Goal: Information Seeking & Learning: Learn about a topic

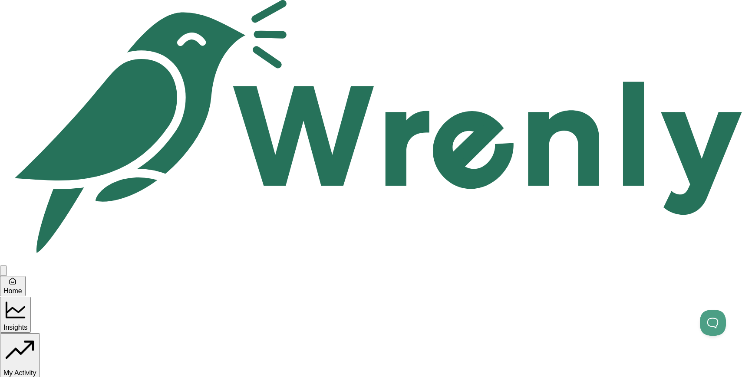
click at [97, 156] on div "Reviews" at bounding box center [102, 152] width 26 height 11
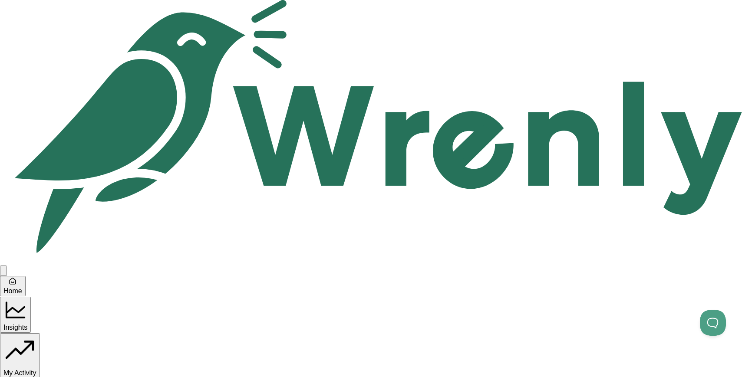
scroll to position [0, 0]
click at [27, 298] on div "Insights" at bounding box center [15, 315] width 24 height 34
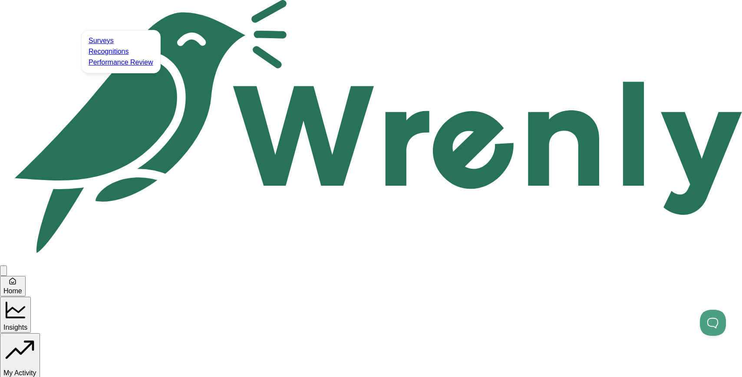
click at [105, 68] on div "Performance Review" at bounding box center [121, 62] width 65 height 11
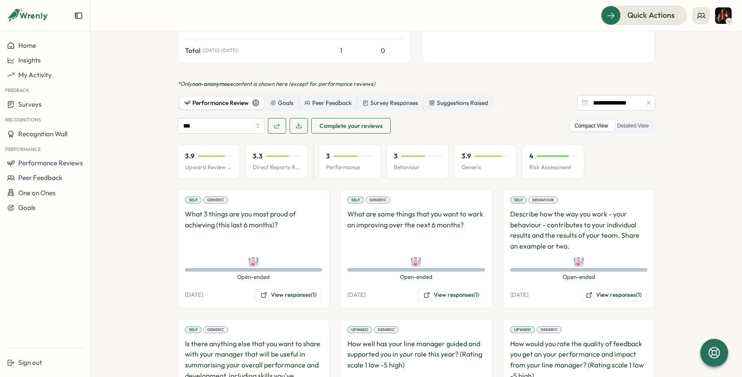
scroll to position [369, 0]
click at [274, 290] on button "View responses (1)" at bounding box center [288, 296] width 67 height 12
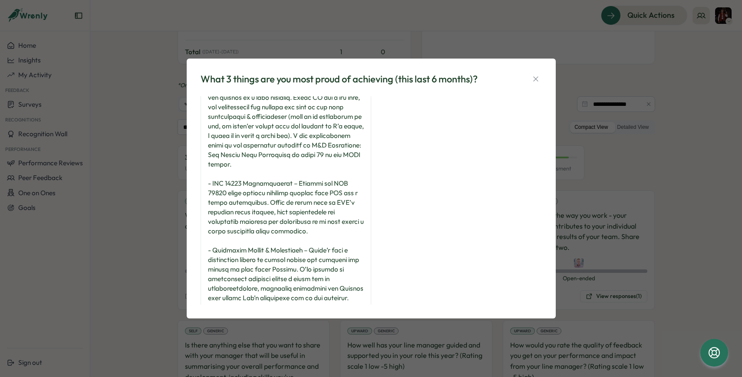
scroll to position [98, 0]
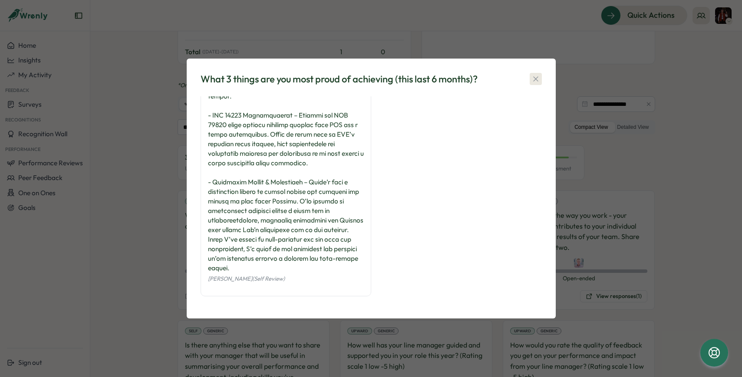
click at [539, 80] on icon "button" at bounding box center [535, 79] width 9 height 9
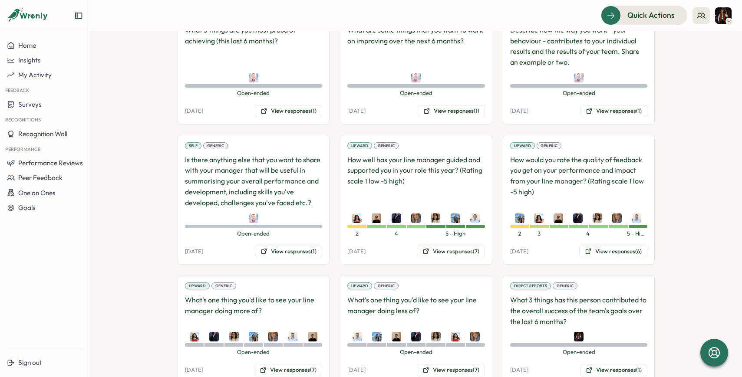
scroll to position [555, 0]
click at [448, 245] on button "View responses (7)" at bounding box center [451, 251] width 68 height 12
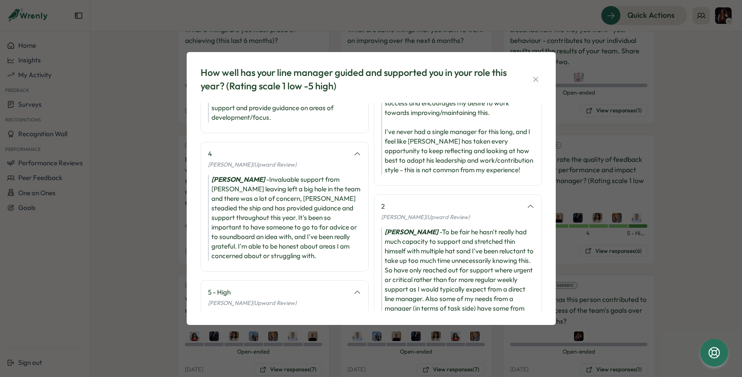
scroll to position [0, 0]
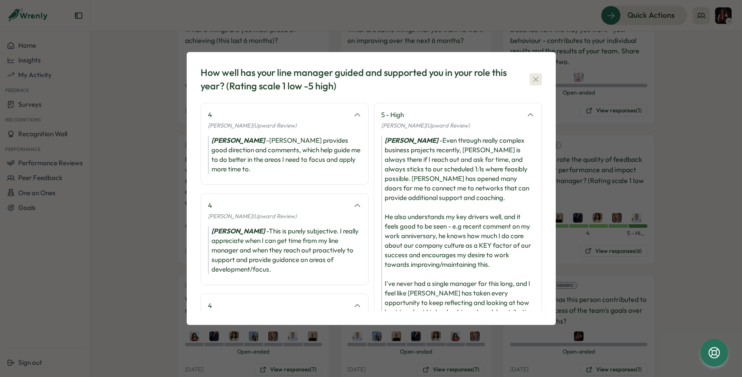
click at [536, 75] on button "button" at bounding box center [535, 79] width 12 height 12
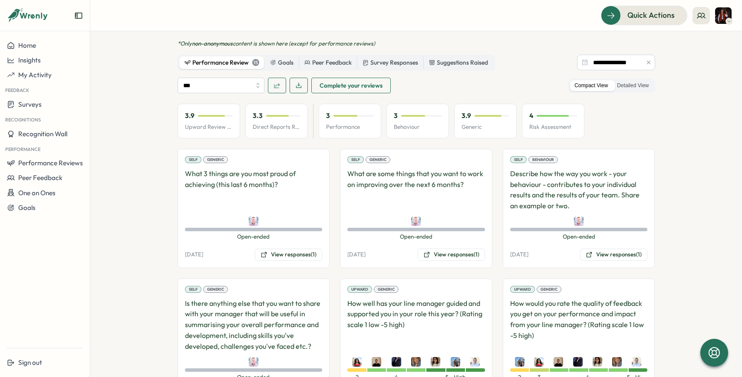
scroll to position [412, 0]
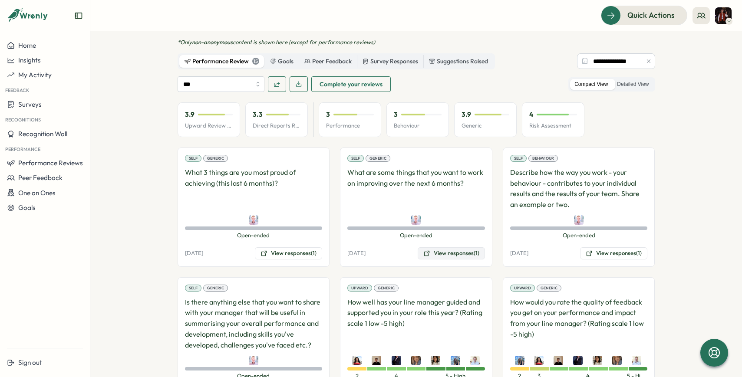
click at [457, 247] on button "View responses (1)" at bounding box center [450, 253] width 67 height 12
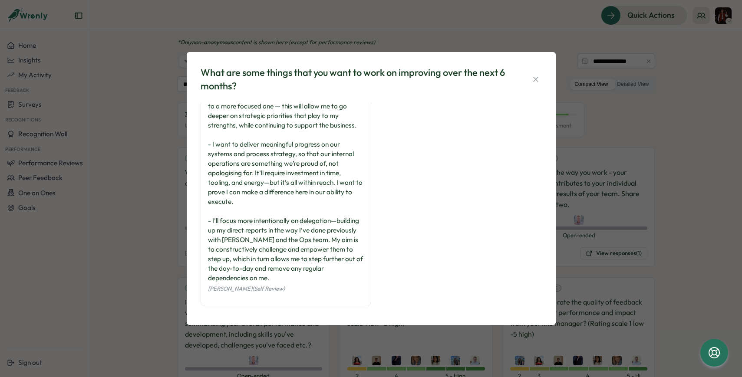
scroll to position [31, 0]
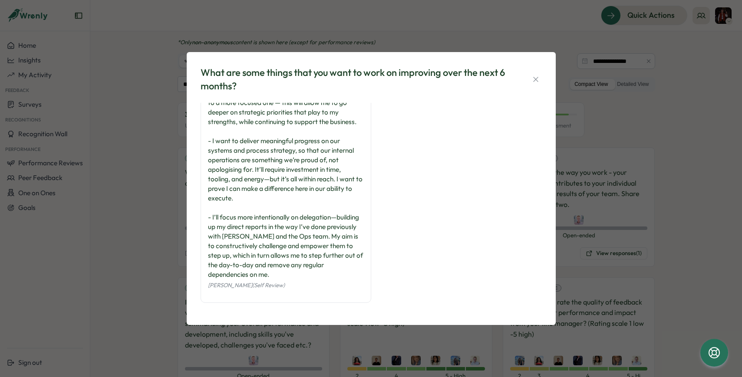
click at [172, 218] on div "What are some things that you want to work on improving over the next 6 months?…" at bounding box center [371, 188] width 742 height 377
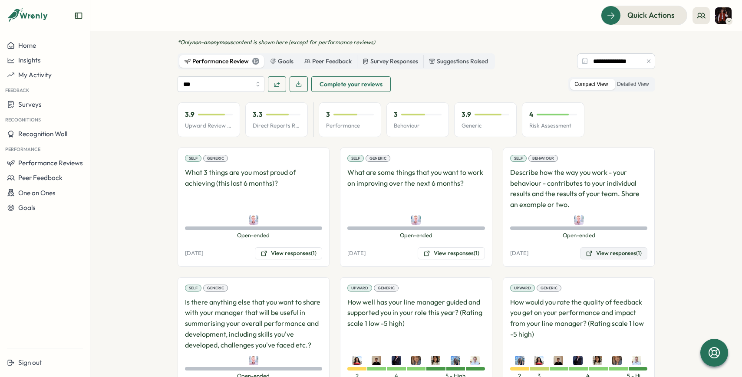
click at [591, 247] on button "View responses (1)" at bounding box center [613, 253] width 67 height 12
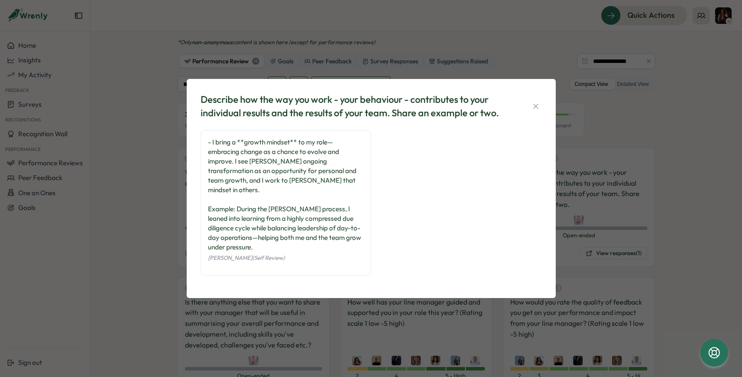
click at [621, 227] on div "Describe how the way you work - your behaviour - contributes to your individual…" at bounding box center [371, 188] width 742 height 377
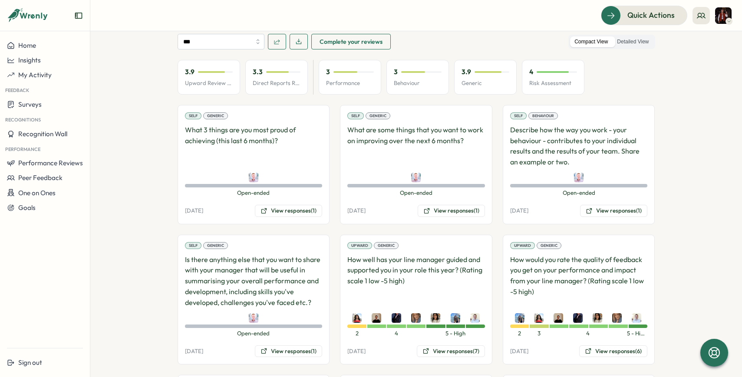
scroll to position [469, 0]
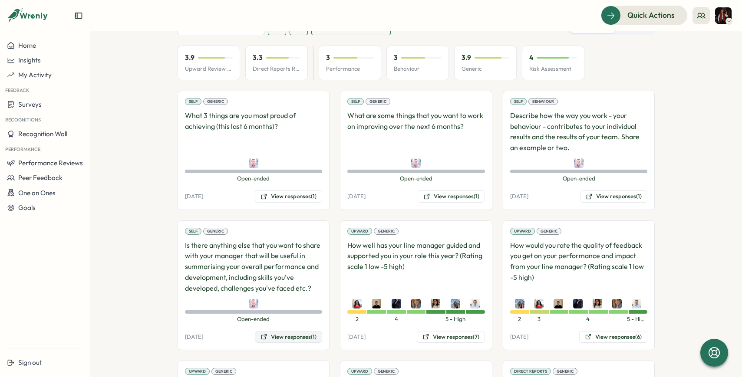
click at [282, 331] on button "View responses (1)" at bounding box center [288, 337] width 67 height 12
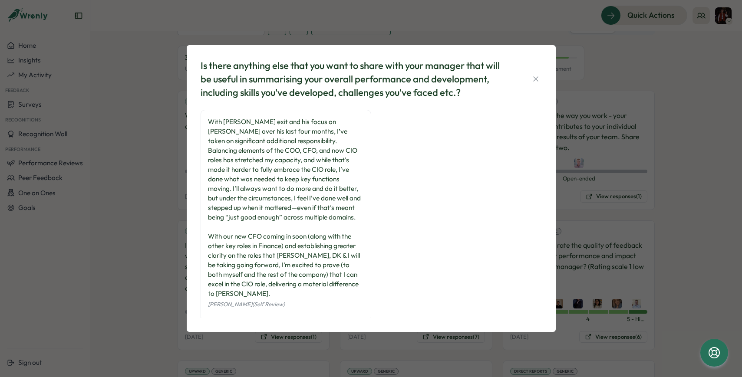
scroll to position [3, 0]
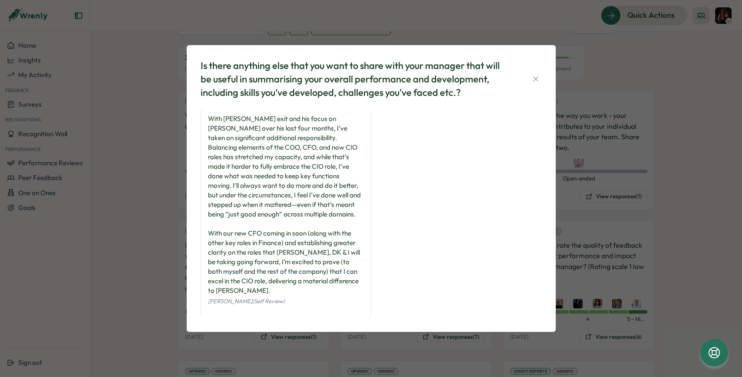
click at [154, 214] on div "Is there anything else that you want to share with your manager that will be us…" at bounding box center [371, 188] width 742 height 377
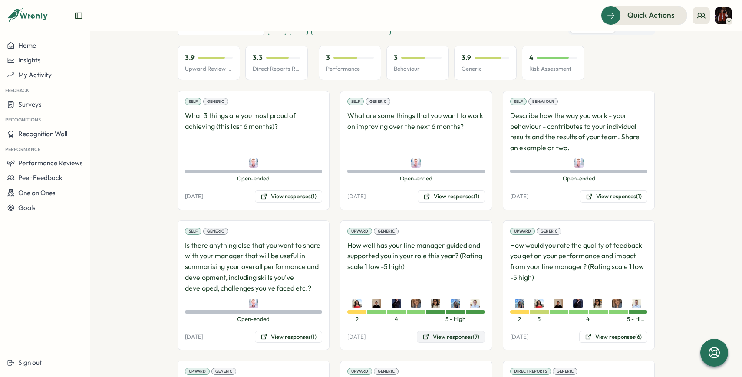
click at [447, 331] on button "View responses (7)" at bounding box center [451, 337] width 68 height 12
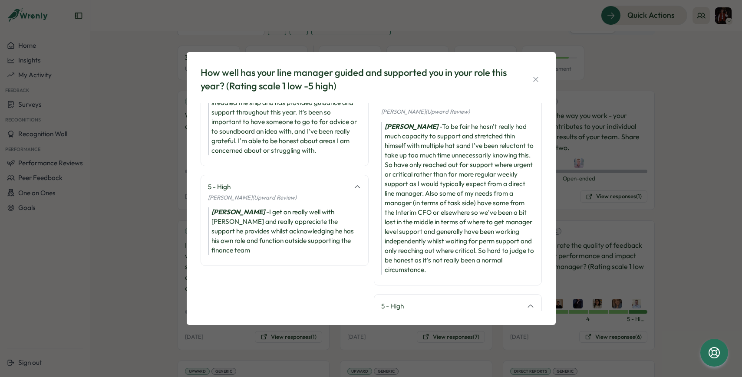
scroll to position [268, 0]
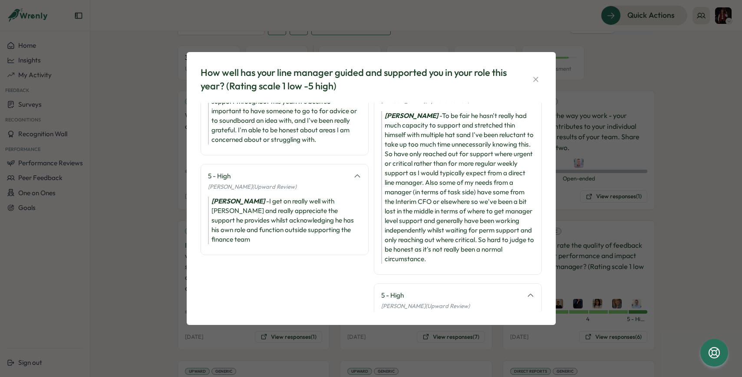
click at [653, 223] on div "How well has your line manager guided and supported you in your role this year?…" at bounding box center [371, 188] width 742 height 377
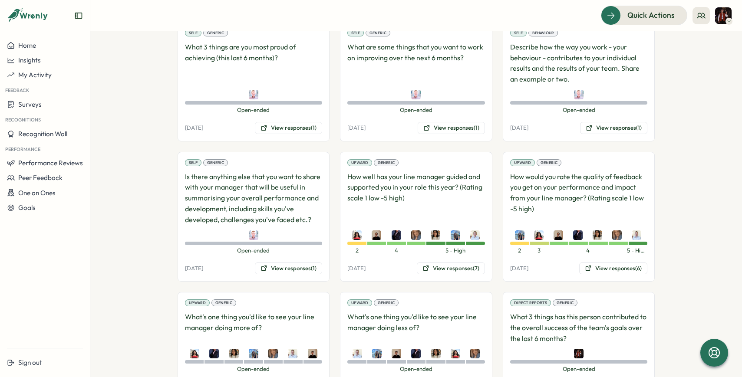
scroll to position [580, 0]
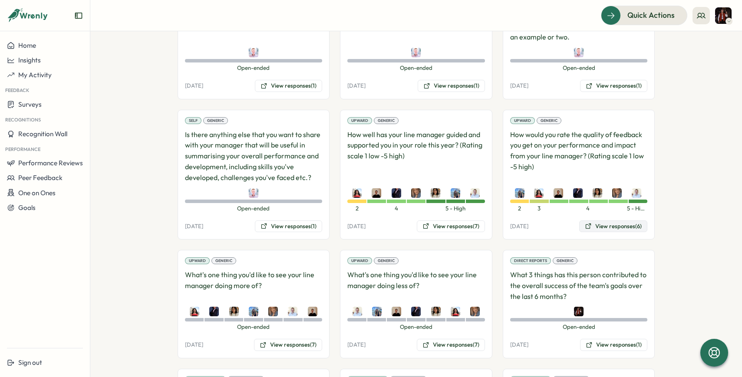
click at [598, 220] on button "View responses (6)" at bounding box center [613, 226] width 68 height 12
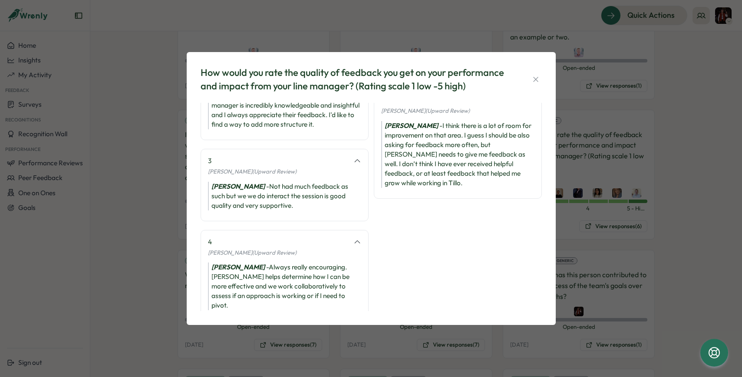
scroll to position [144, 0]
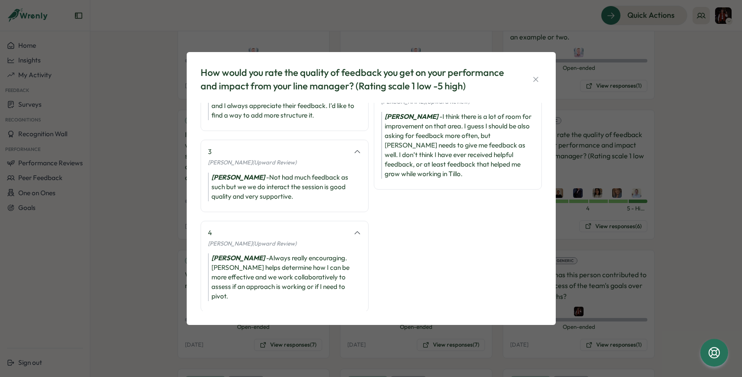
click at [588, 217] on div "How would you rate the quality of feedback you get on your performance and impa…" at bounding box center [371, 188] width 742 height 377
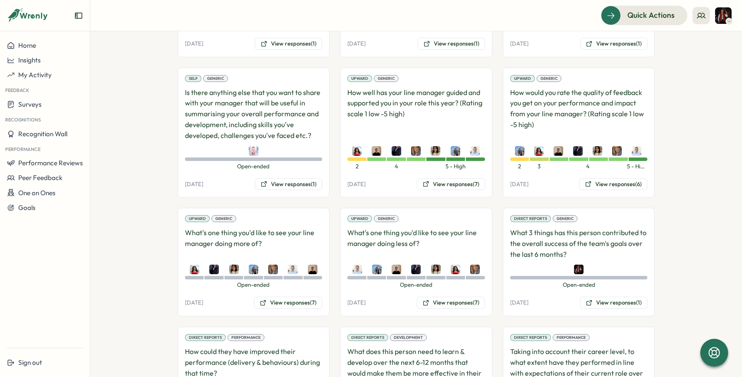
scroll to position [642, 0]
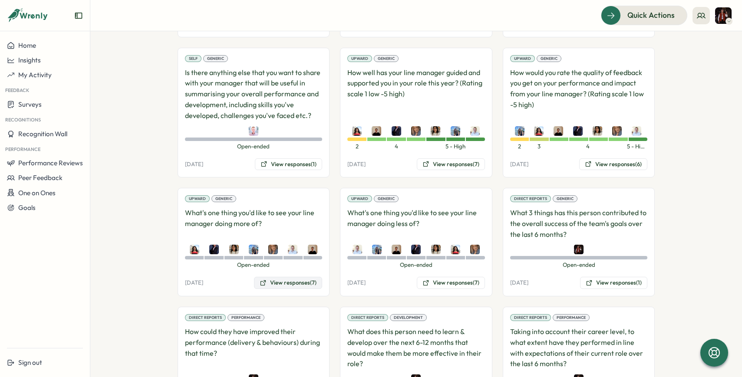
drag, startPoint x: 296, startPoint y: 262, endPoint x: 296, endPoint y: 256, distance: 5.6
click at [296, 277] on button "View responses (7)" at bounding box center [288, 283] width 68 height 12
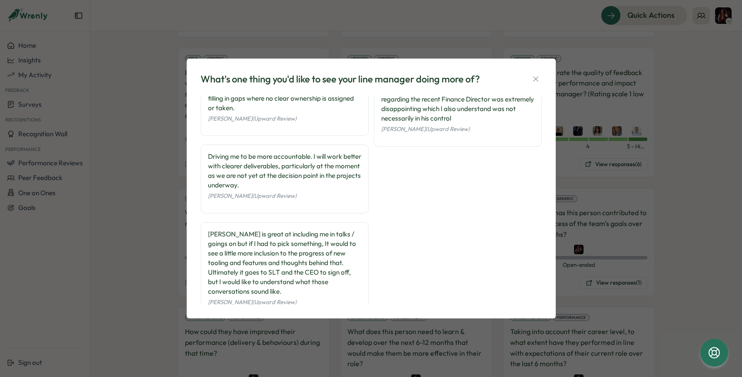
scroll to position [255, 0]
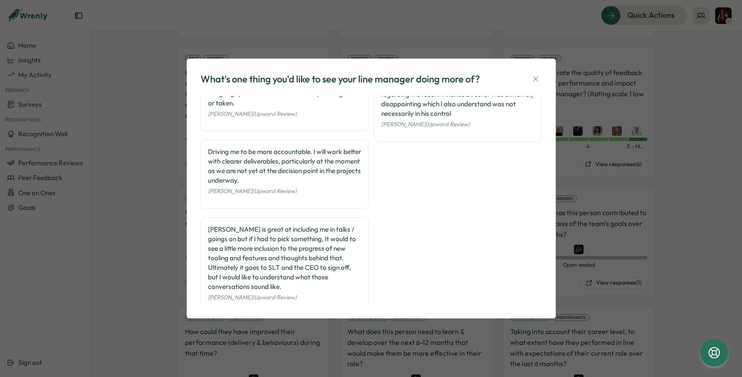
click at [141, 225] on div "What's one thing you'd like to see your line manager doing more of? Have more c…" at bounding box center [371, 188] width 742 height 377
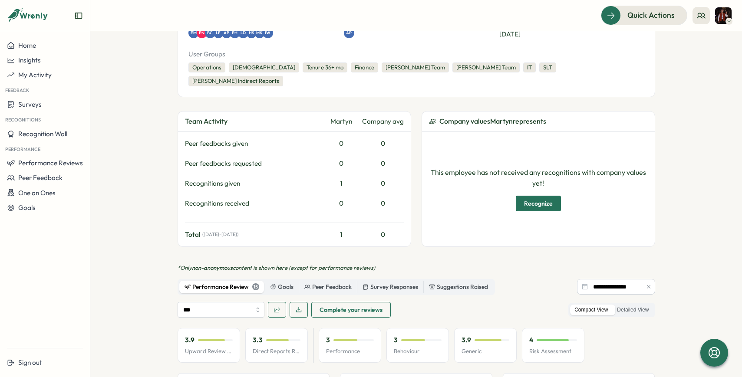
scroll to position [0, 0]
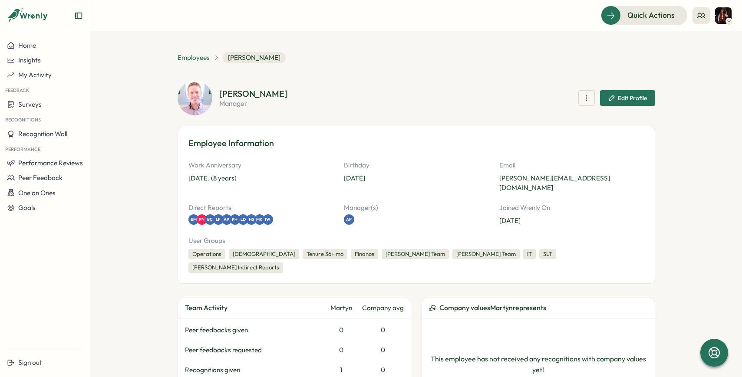
click at [197, 60] on span "Employees" at bounding box center [193, 58] width 32 height 10
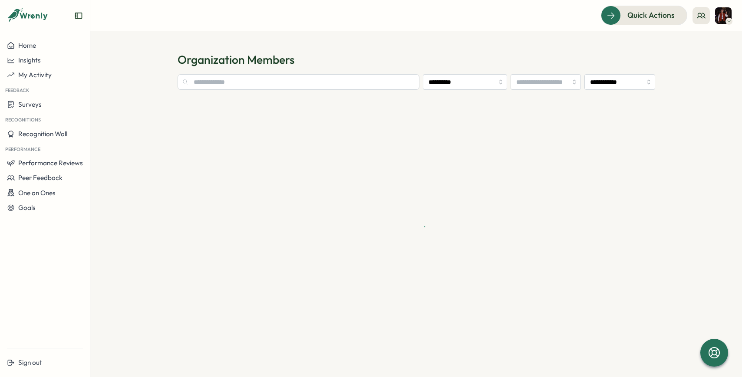
type input "**********"
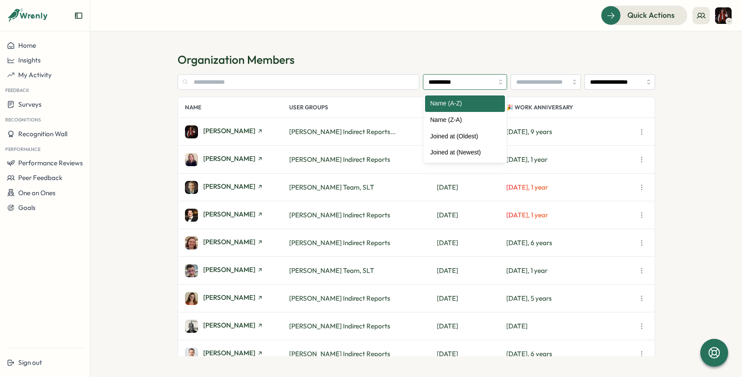
click at [469, 82] on input "**********" at bounding box center [465, 82] width 85 height 16
click at [406, 78] on input "text" at bounding box center [298, 82] width 242 height 16
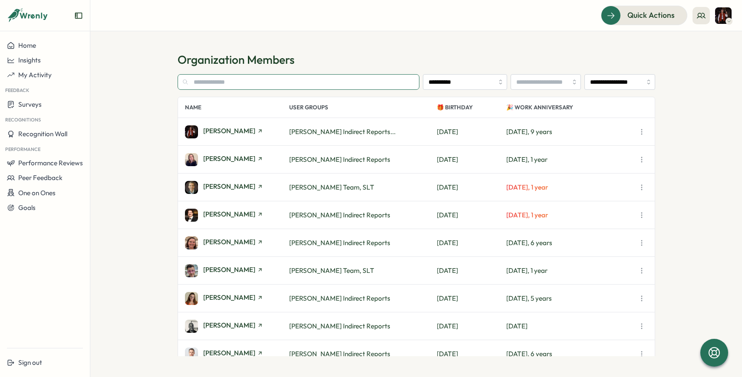
click at [398, 84] on input "text" at bounding box center [298, 82] width 242 height 16
click at [47, 62] on div "Insights" at bounding box center [45, 60] width 76 height 8
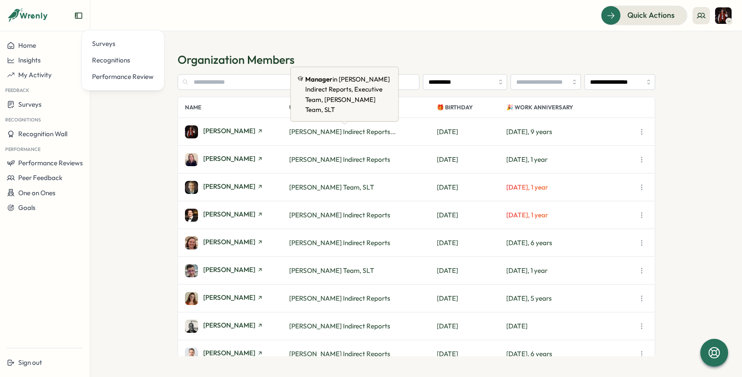
click at [338, 131] on span "Alexander Preece's Indirect Reports..." at bounding box center [342, 132] width 106 height 8
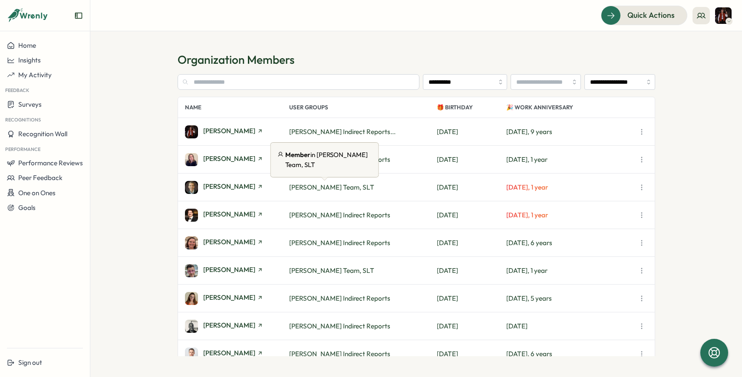
click at [338, 187] on span "Alex Preece's Team, SLT" at bounding box center [331, 187] width 85 height 8
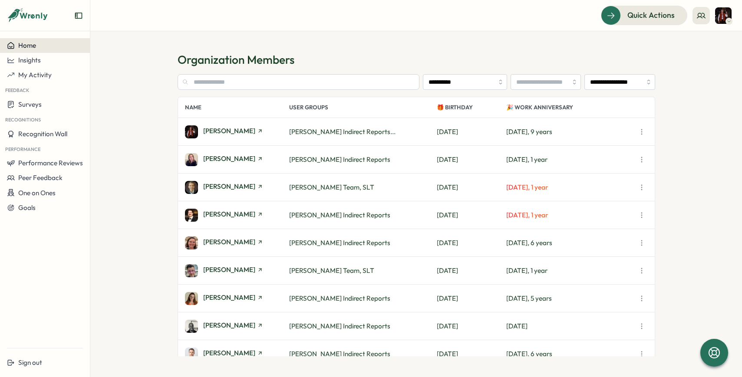
click at [43, 48] on div "Home" at bounding box center [45, 46] width 76 height 8
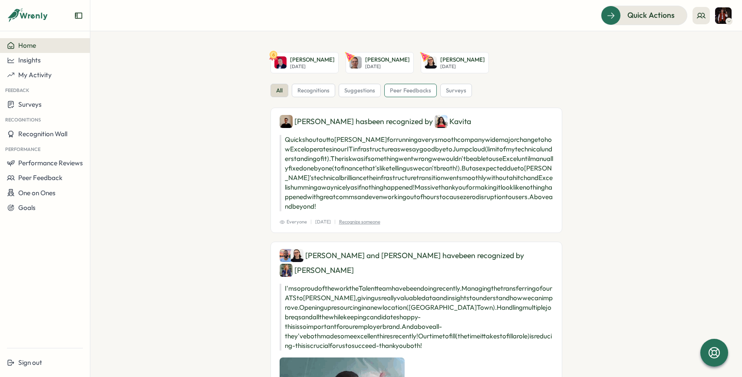
click at [399, 90] on span "peer feedbacks" at bounding box center [410, 91] width 41 height 8
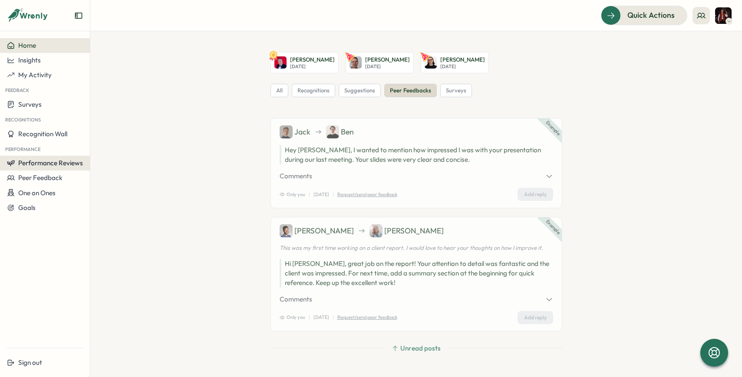
click at [65, 164] on span "Performance Reviews" at bounding box center [50, 163] width 65 height 8
click at [107, 170] on div "Insights" at bounding box center [104, 172] width 24 height 10
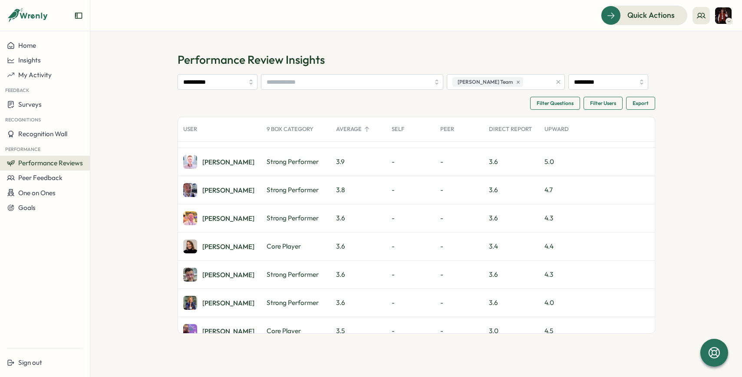
scroll to position [36, 0]
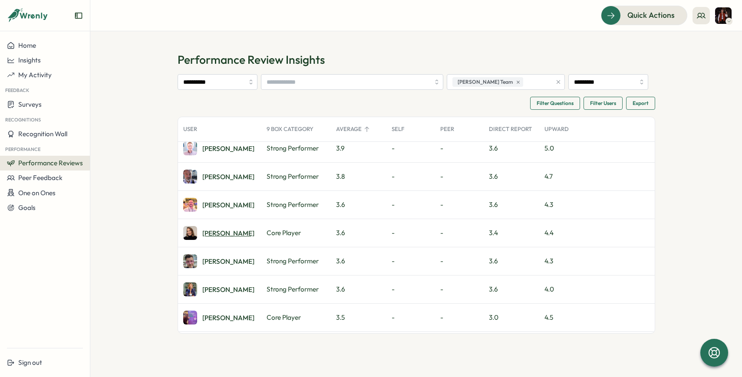
click at [217, 233] on div "[PERSON_NAME]" at bounding box center [228, 233] width 52 height 7
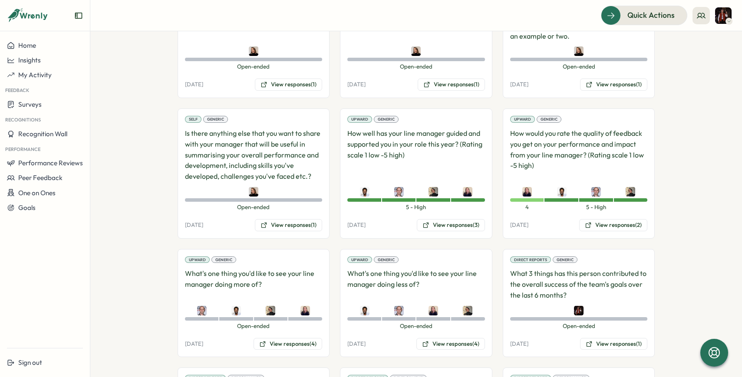
scroll to position [568, 0]
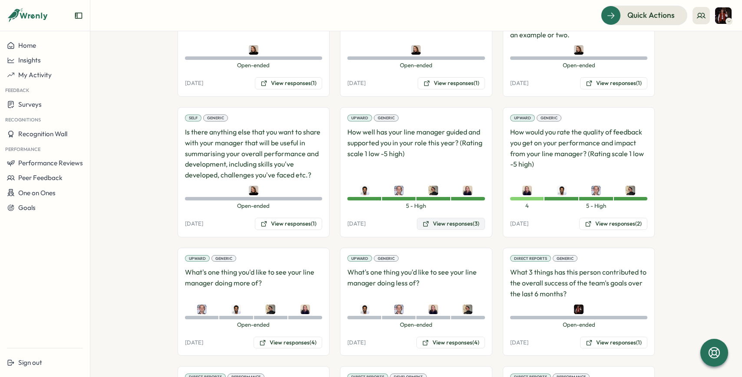
click at [460, 218] on button "View responses (3)" at bounding box center [451, 224] width 68 height 12
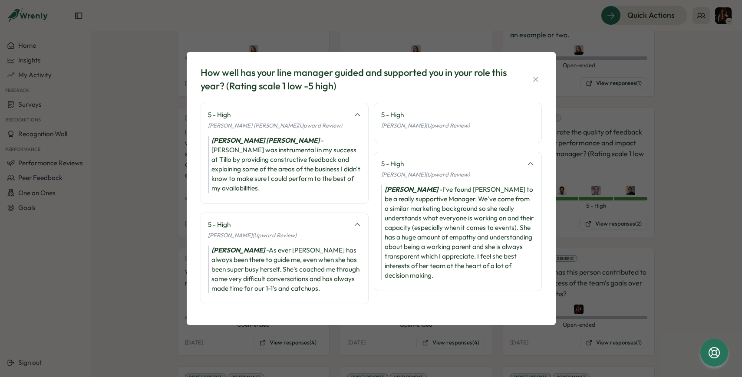
click at [604, 238] on div "How well has your line manager guided and supported you in your role this year?…" at bounding box center [371, 188] width 742 height 377
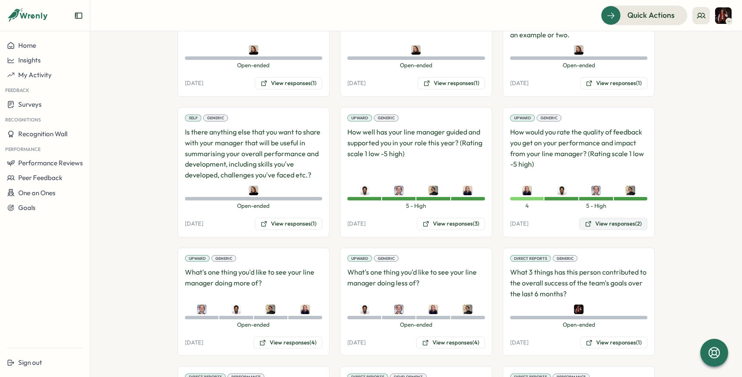
click at [609, 218] on button "View responses (2)" at bounding box center [613, 224] width 68 height 12
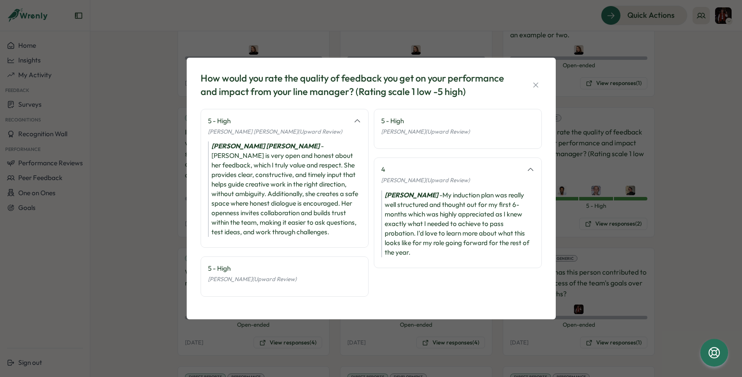
click at [581, 231] on div "How would you rate the quality of feedback you get on your performance and impa…" at bounding box center [371, 188] width 742 height 377
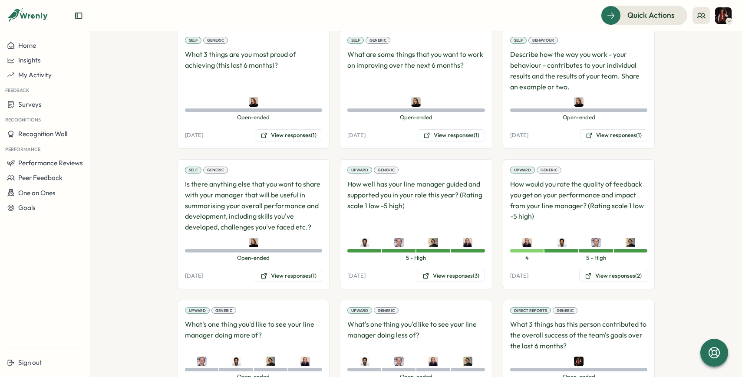
scroll to position [450, 0]
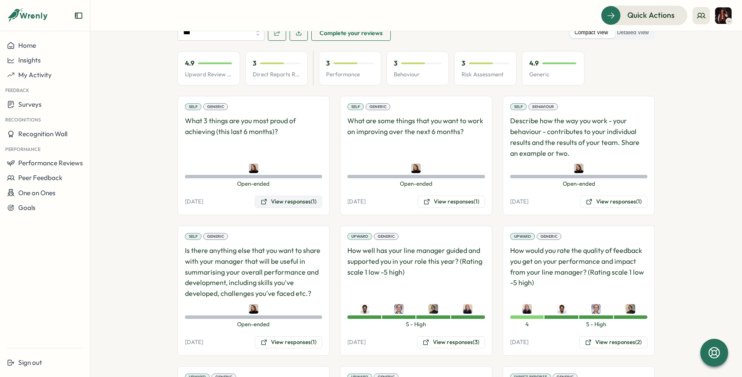
click at [299, 196] on button "View responses (1)" at bounding box center [288, 202] width 67 height 12
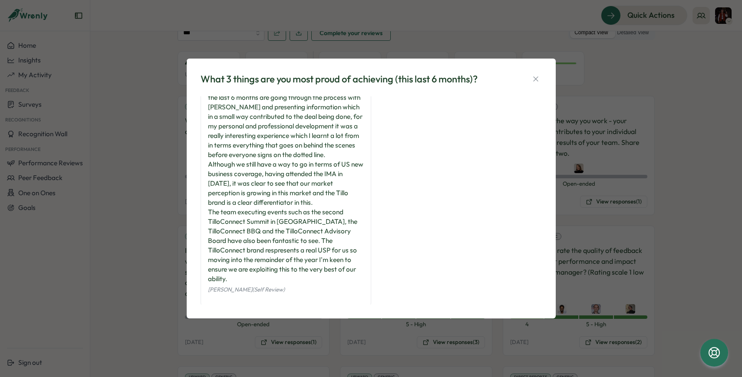
scroll to position [22, 0]
click at [553, 194] on div "What 3 things are you most proud of achieving (this last 6 months)? Hannah Demp…" at bounding box center [371, 189] width 369 height 260
click at [574, 172] on div "What 3 things are you most proud of achieving (this last 6 months)? Hannah Demp…" at bounding box center [371, 188] width 742 height 377
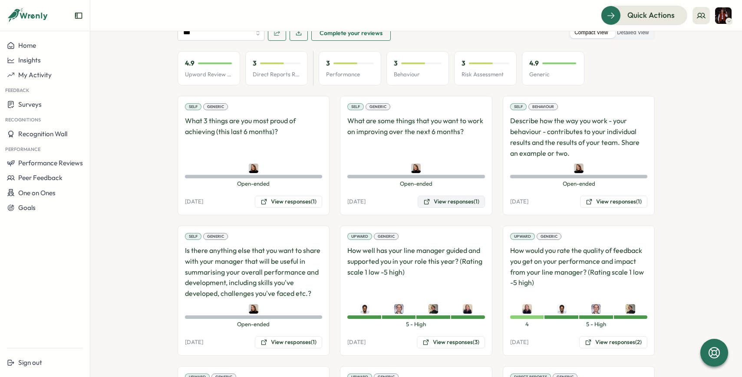
click at [443, 196] on button "View responses (1)" at bounding box center [450, 202] width 67 height 12
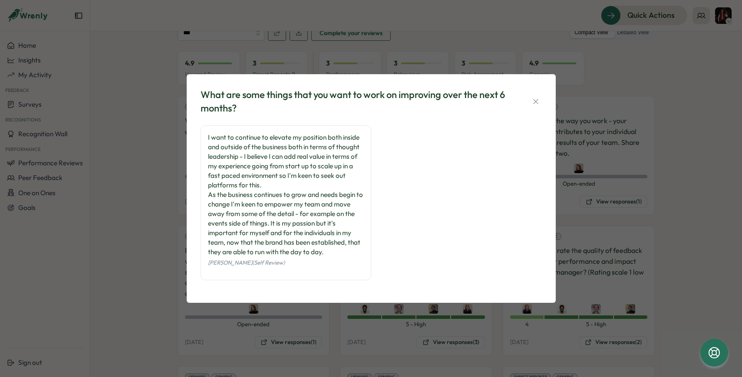
click at [632, 209] on div "What are some things that you want to work on improving over the next 6 months?…" at bounding box center [371, 188] width 742 height 377
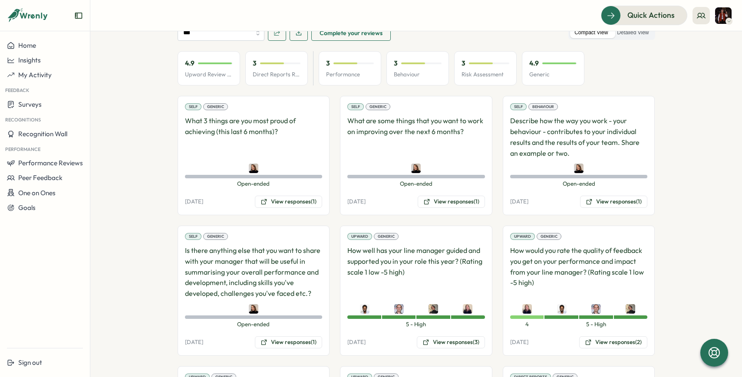
click at [622, 183] on div "Self Behaviour Describe how the way you work - your behaviour - contributes to …" at bounding box center [578, 155] width 152 height 119
click at [618, 196] on button "View responses (1)" at bounding box center [613, 202] width 67 height 12
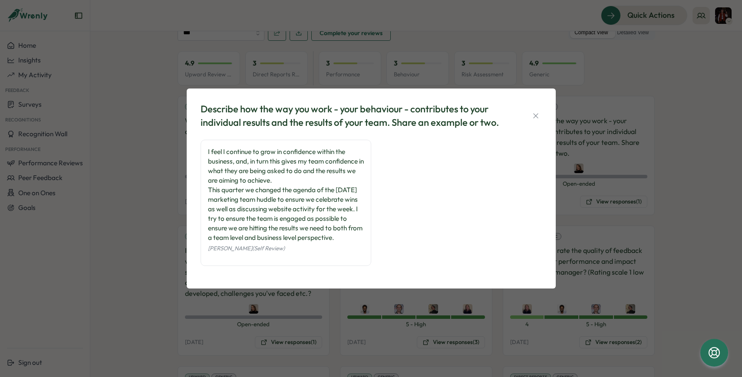
click at [595, 202] on div "Describe how the way you work - your behaviour - contributes to your individual…" at bounding box center [371, 188] width 742 height 377
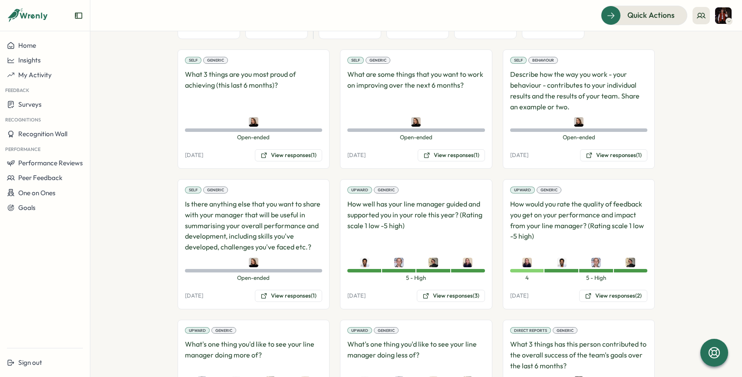
scroll to position [509, 0]
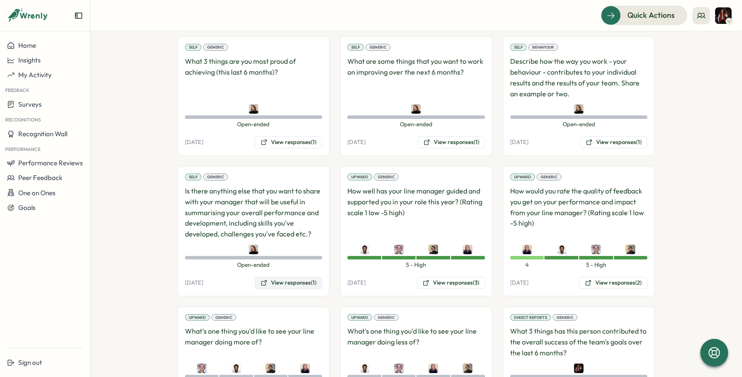
click at [283, 277] on button "View responses (1)" at bounding box center [288, 283] width 67 height 12
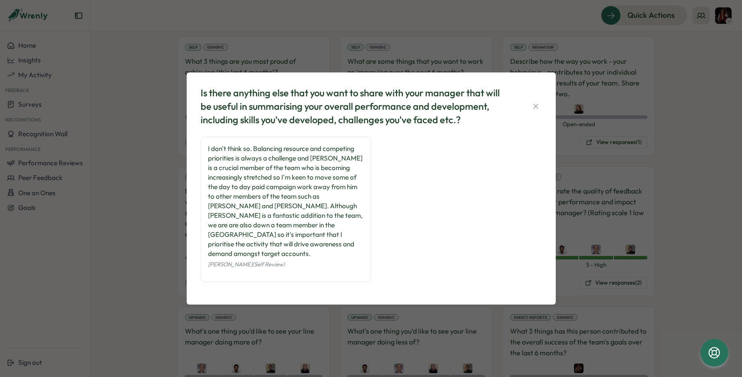
click at [161, 242] on div "Is there anything else that you want to share with your manager that will be us…" at bounding box center [371, 188] width 742 height 377
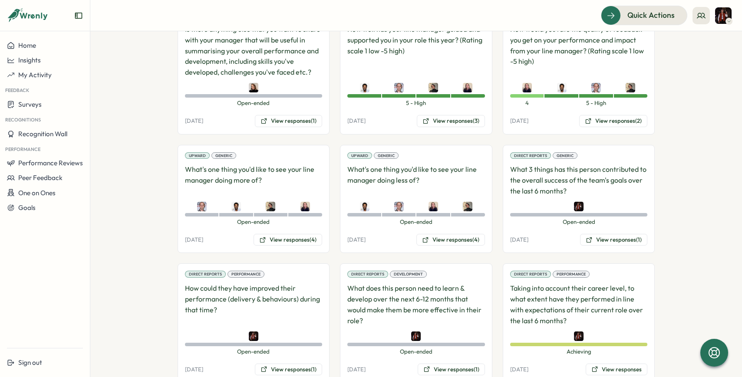
scroll to position [673, 0]
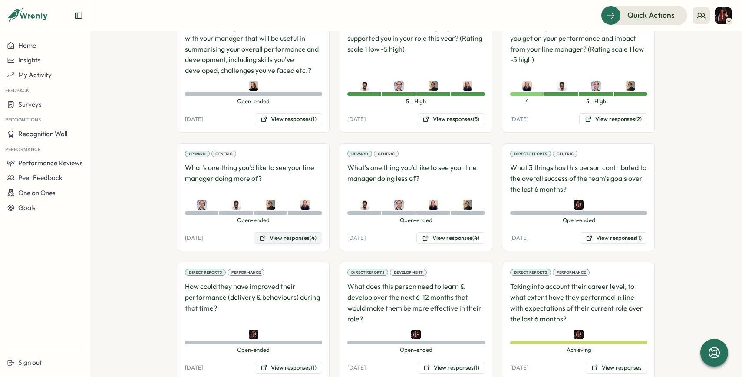
click at [292, 232] on button "View responses (4)" at bounding box center [287, 238] width 69 height 12
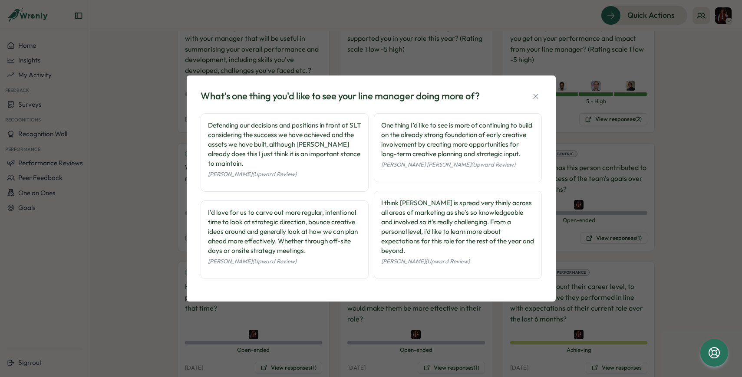
click at [578, 278] on div "What's one thing you'd like to see your line manager doing more of? Defending o…" at bounding box center [371, 188] width 742 height 377
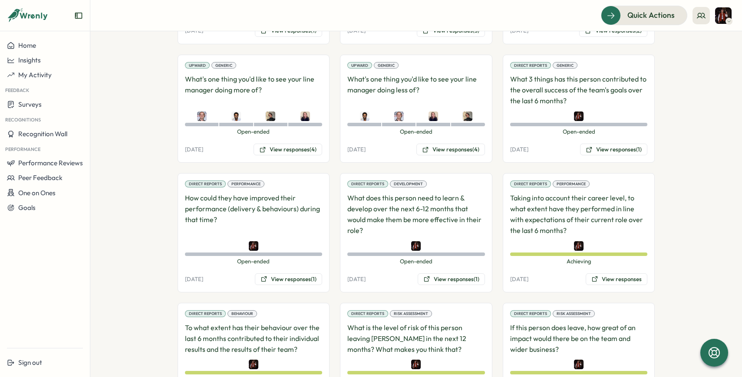
scroll to position [761, 0]
click at [444, 274] on button "View responses (1)" at bounding box center [450, 280] width 67 height 12
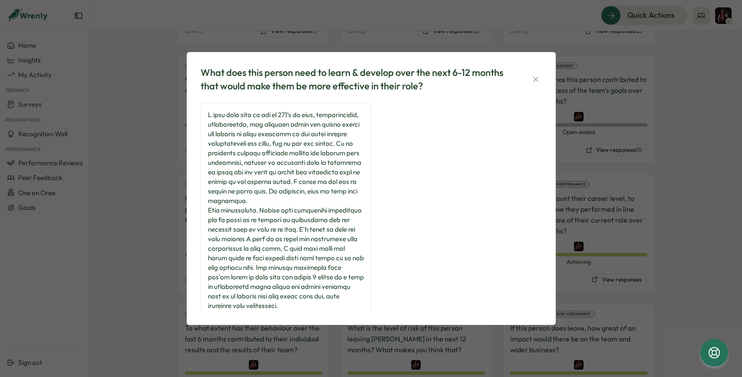
click at [115, 195] on div "What does this person need to learn & develop over the next 6-12 months that wo…" at bounding box center [371, 188] width 742 height 377
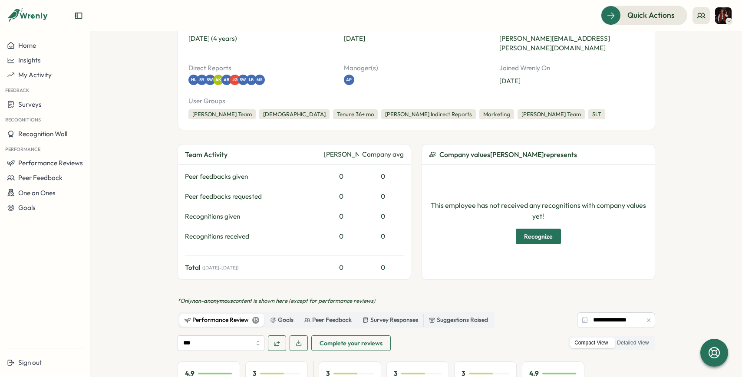
scroll to position [0, 0]
